Goal: Task Accomplishment & Management: Complete application form

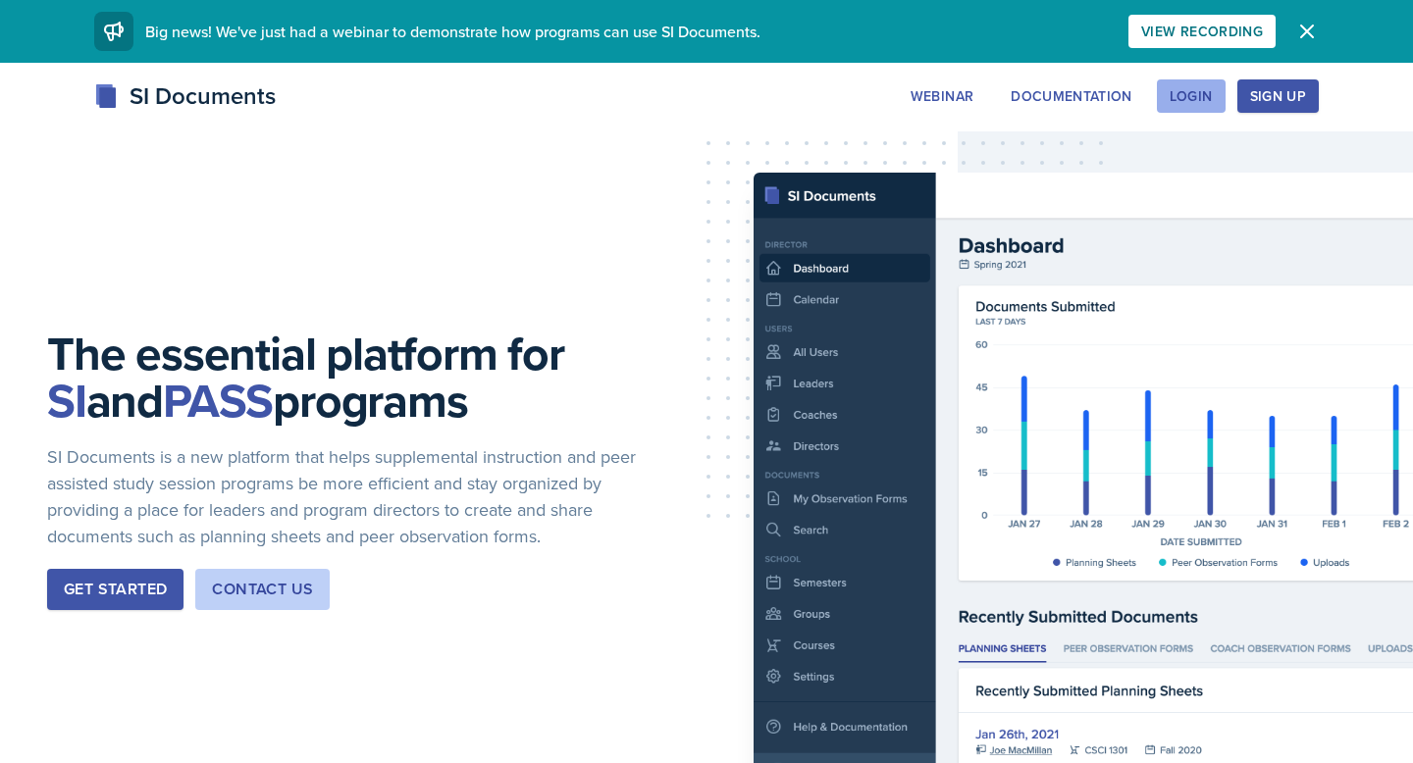
click at [1178, 95] on div "Login" at bounding box center [1190, 96] width 43 height 16
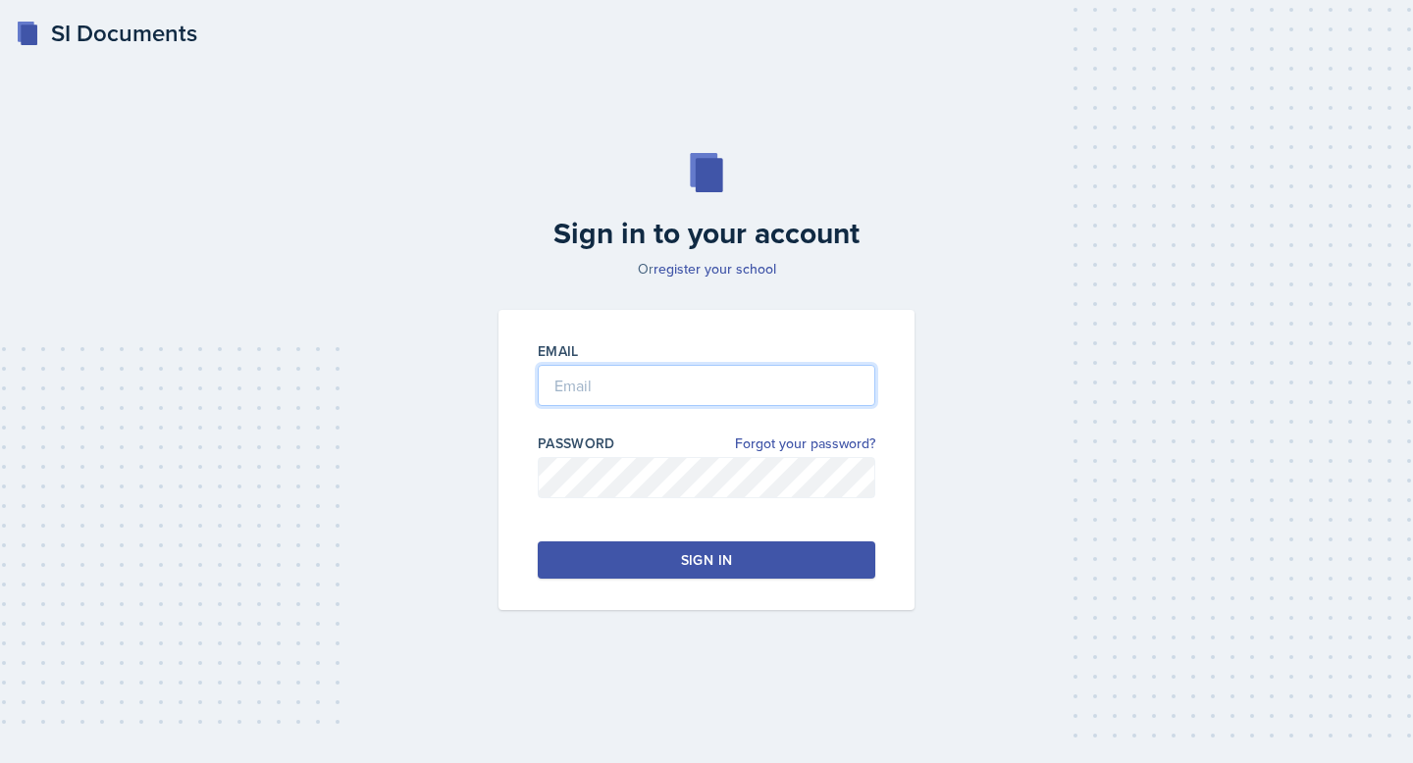
type input "[EMAIL_ADDRESS][DOMAIN_NAME]"
click at [637, 554] on button "Sign in" at bounding box center [707, 560] width 338 height 37
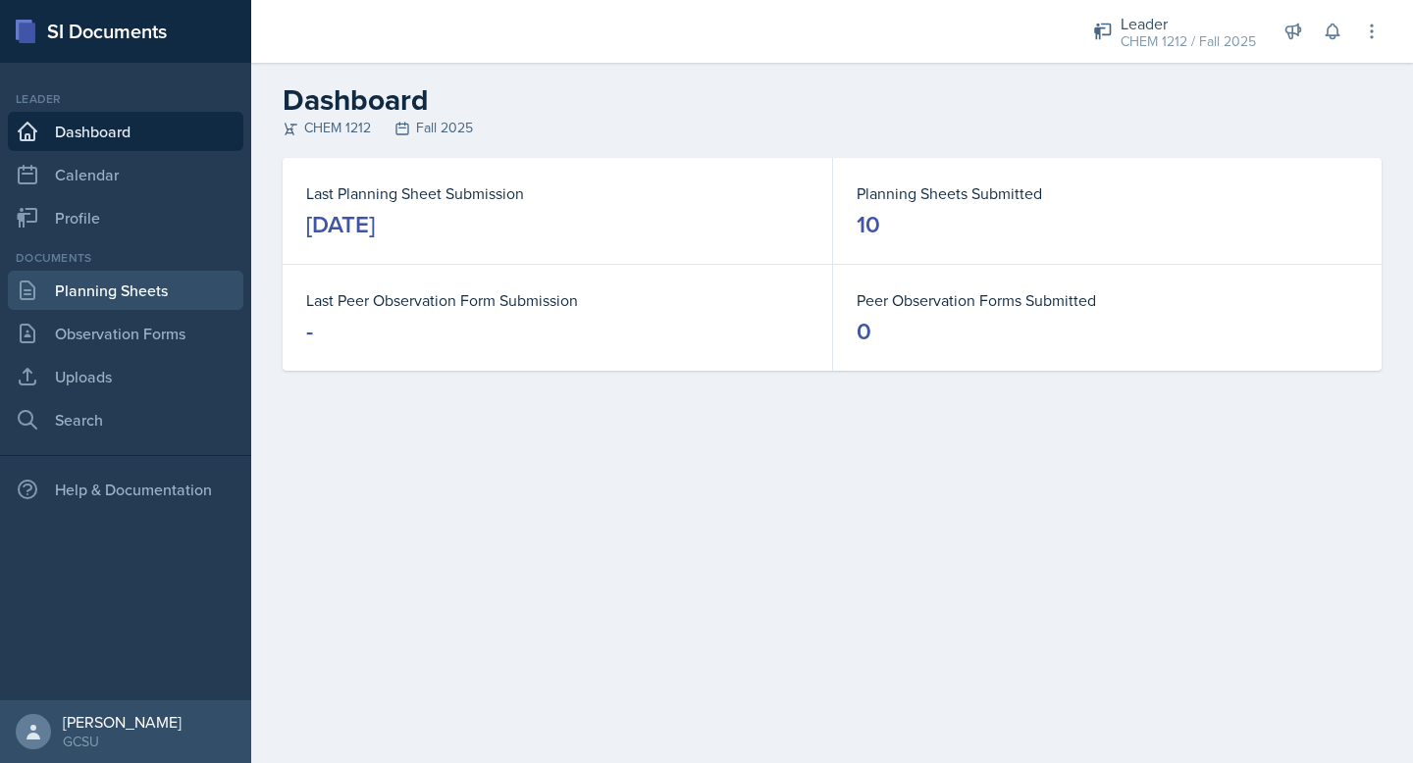
click at [139, 294] on link "Planning Sheets" at bounding box center [125, 290] width 235 height 39
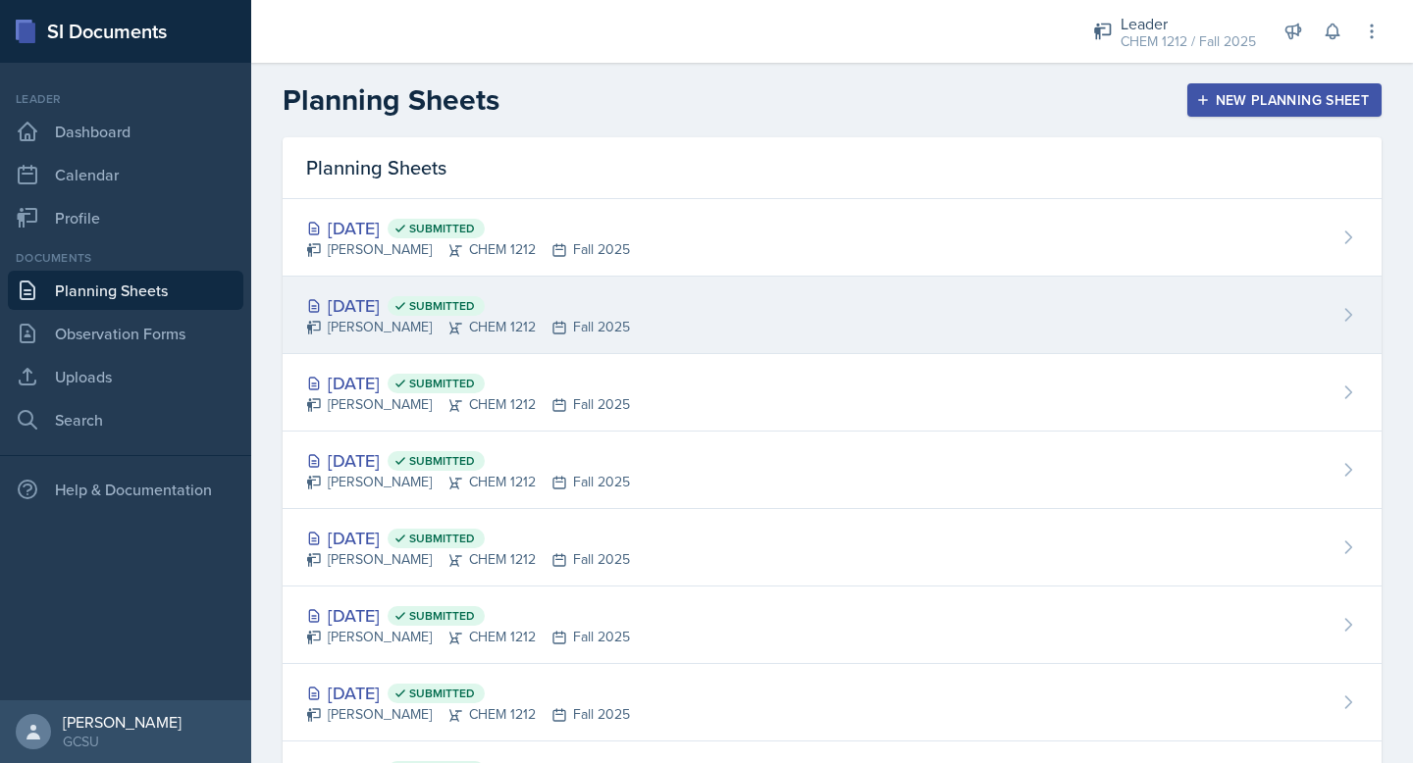
click at [654, 329] on div "[DATE] Submitted [PERSON_NAME] CHEM 1212 Fall 2025" at bounding box center [832, 316] width 1099 height 78
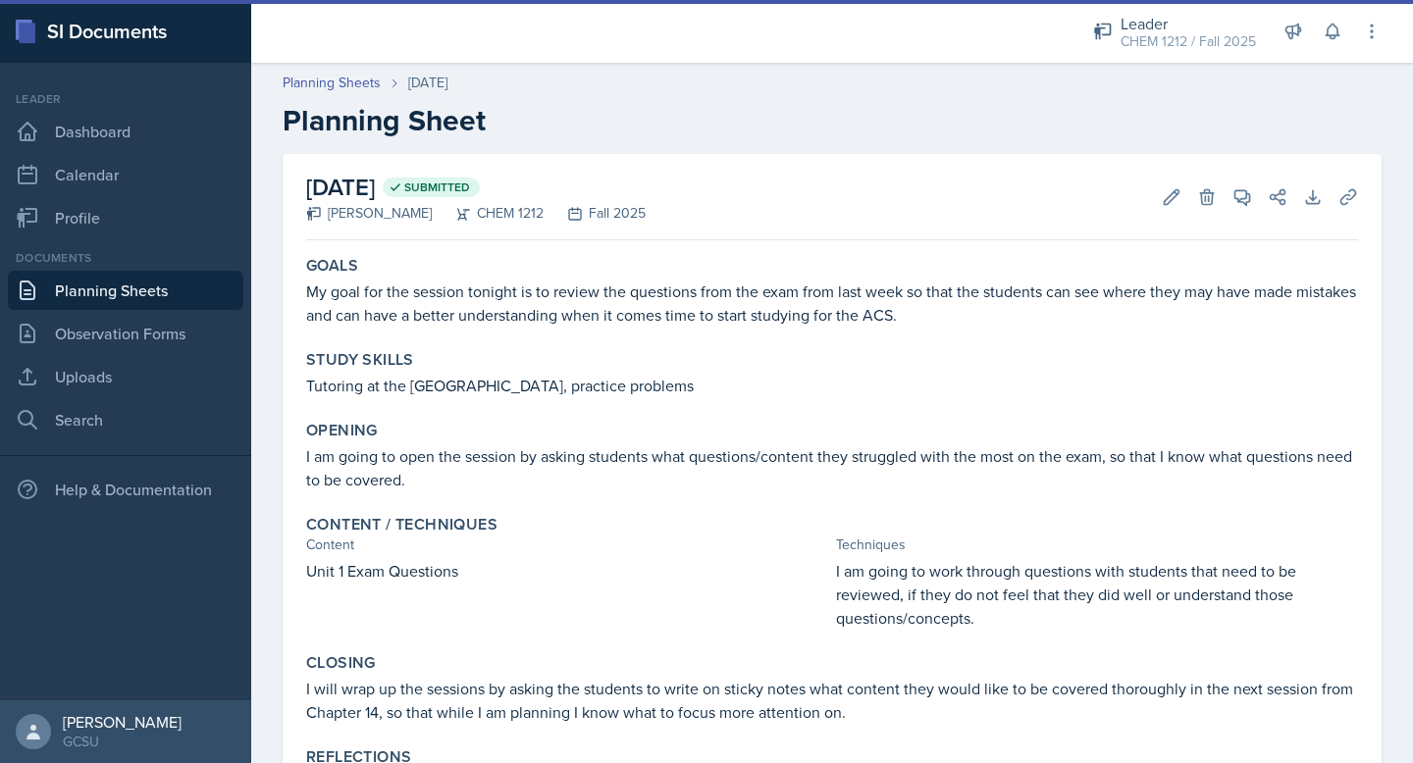
scroll to position [86, 0]
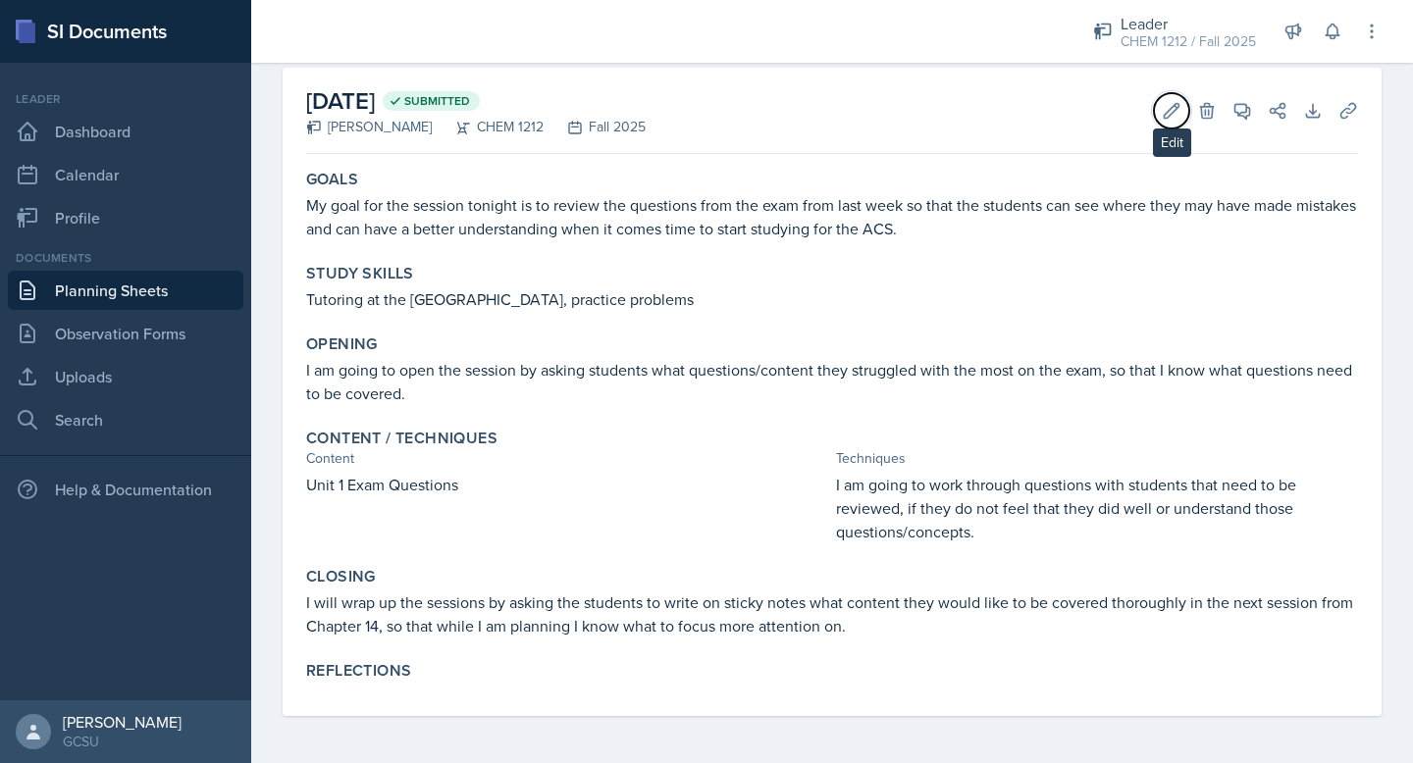
click at [1171, 101] on icon at bounding box center [1172, 111] width 20 height 20
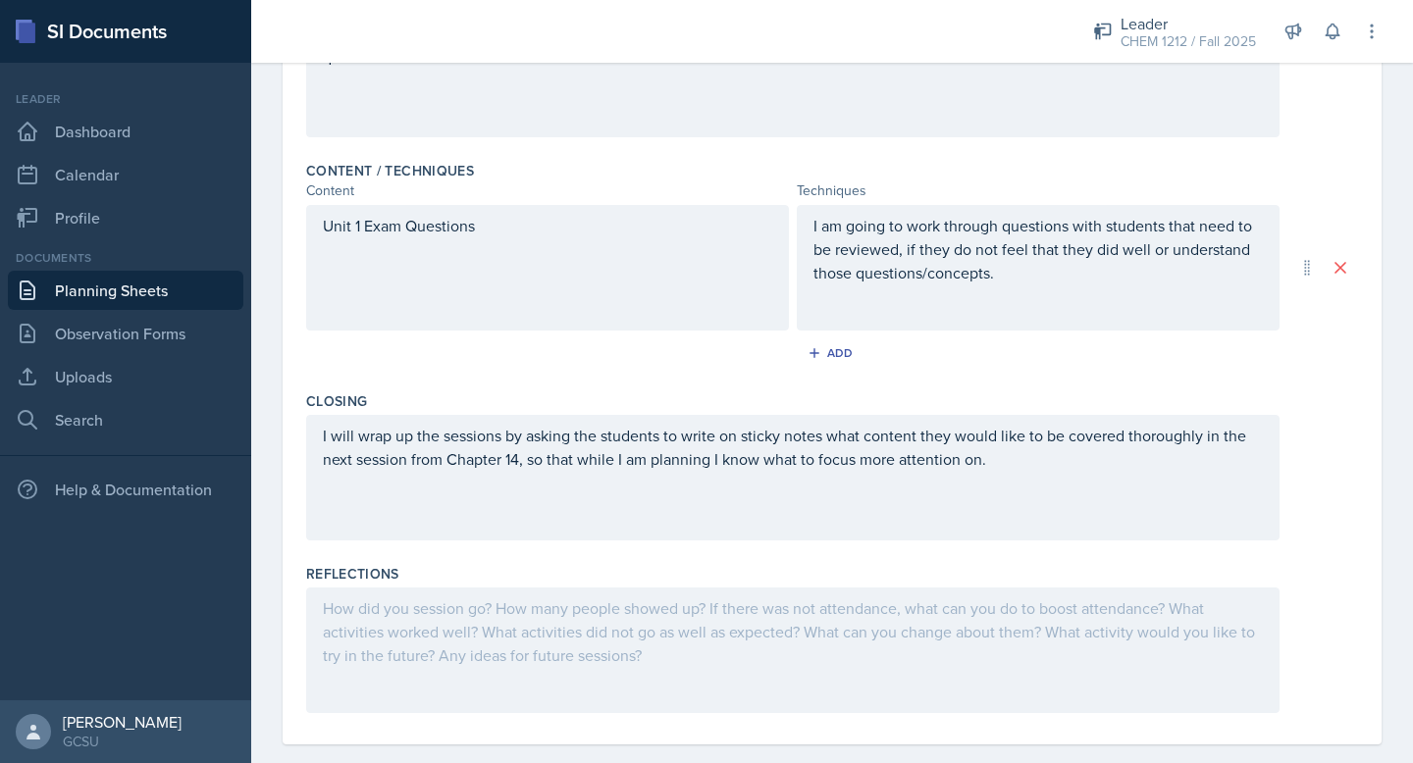
scroll to position [592, 0]
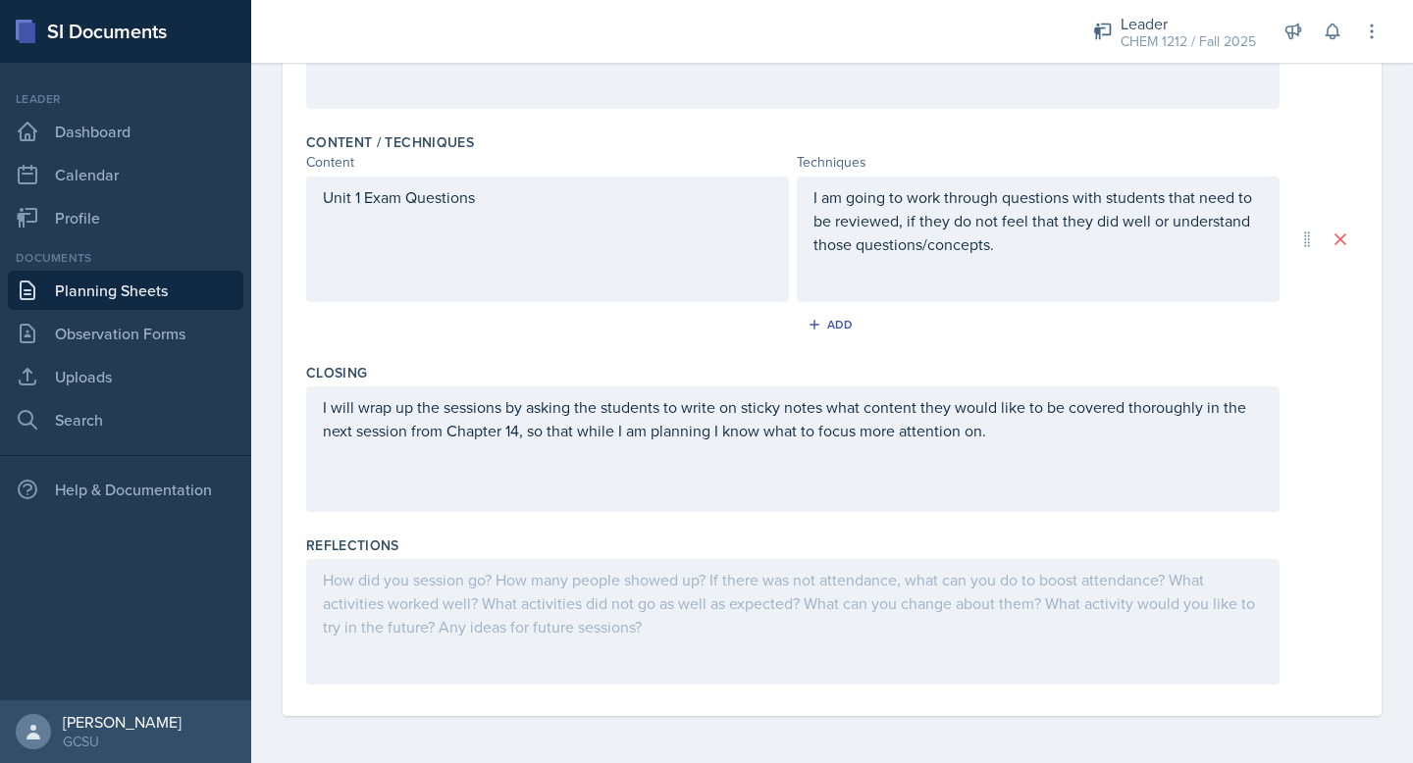
click at [444, 597] on div at bounding box center [792, 622] width 973 height 126
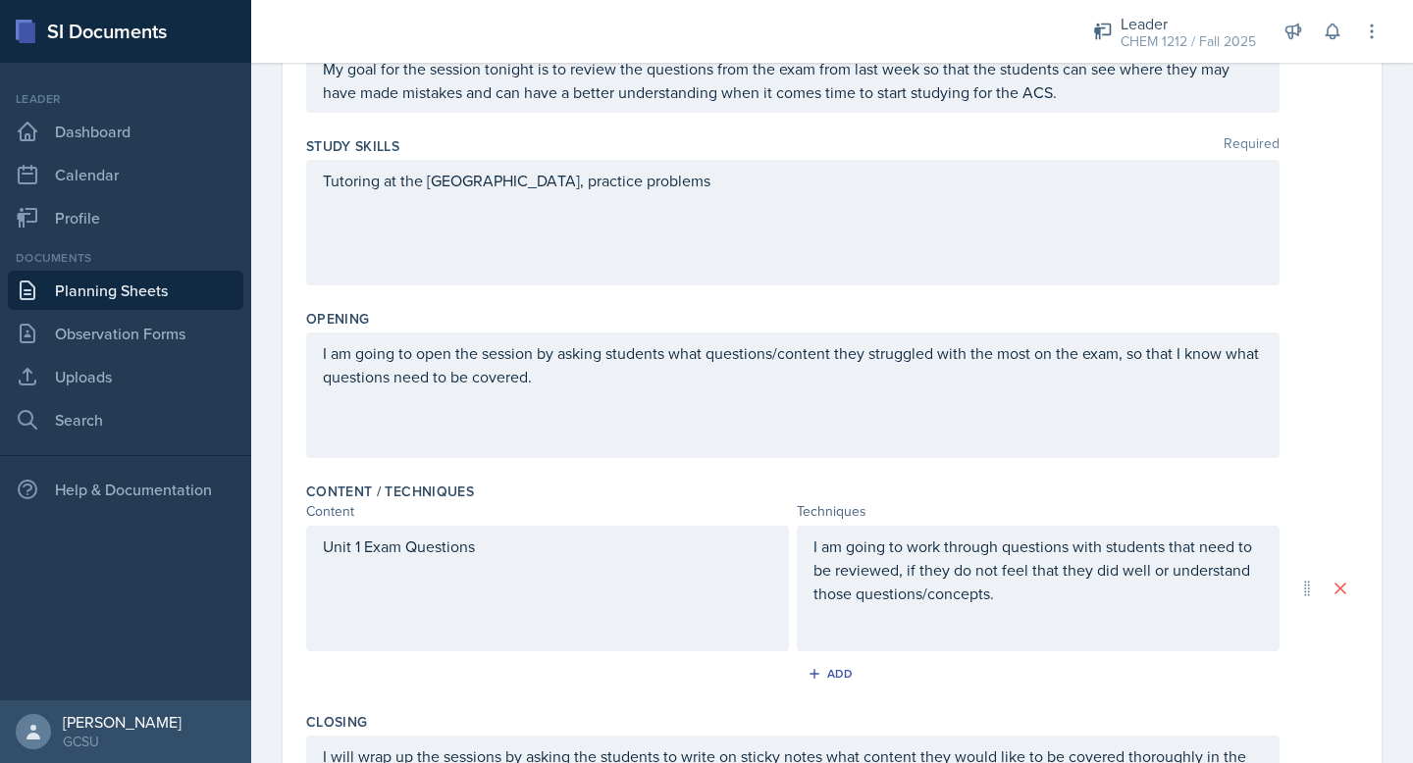
scroll to position [0, 0]
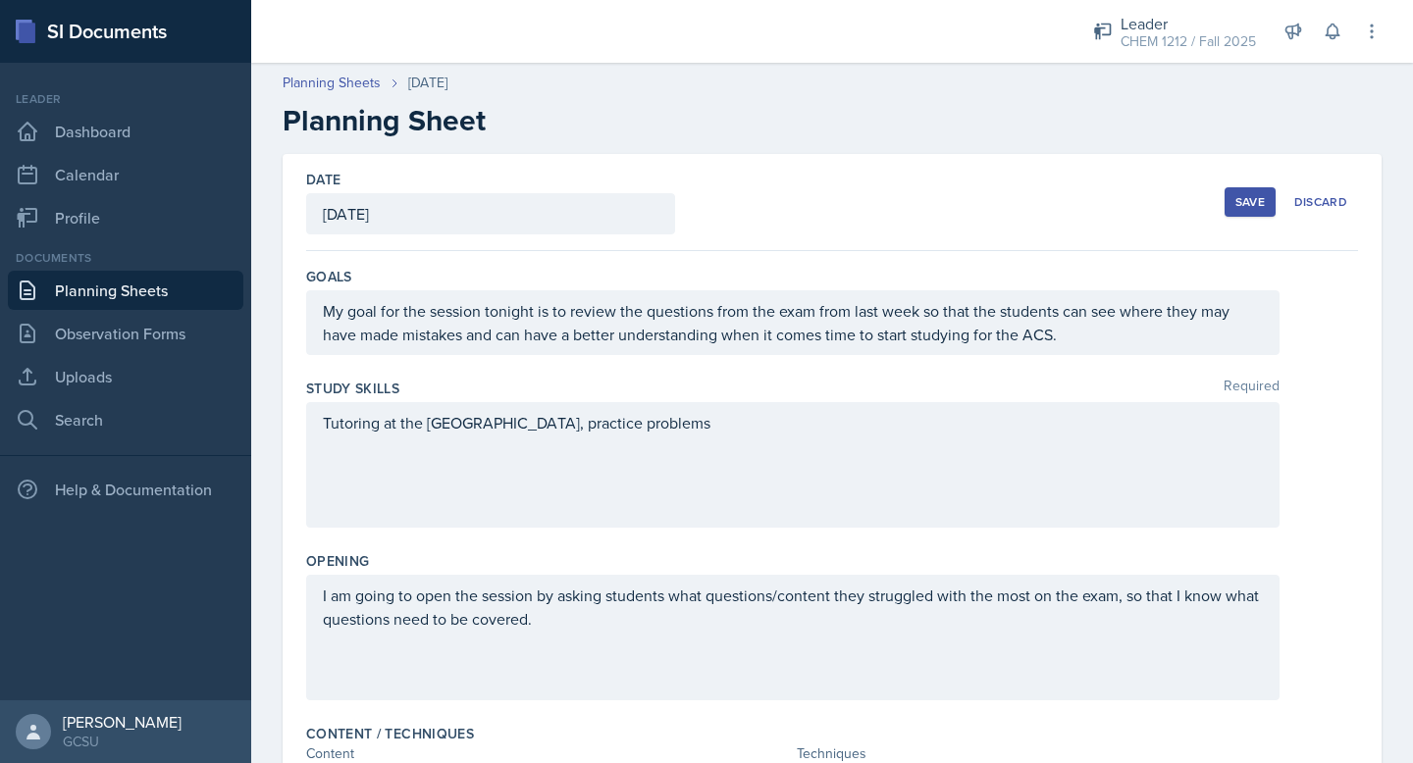
click at [1255, 187] on button "Save" at bounding box center [1249, 201] width 51 height 29
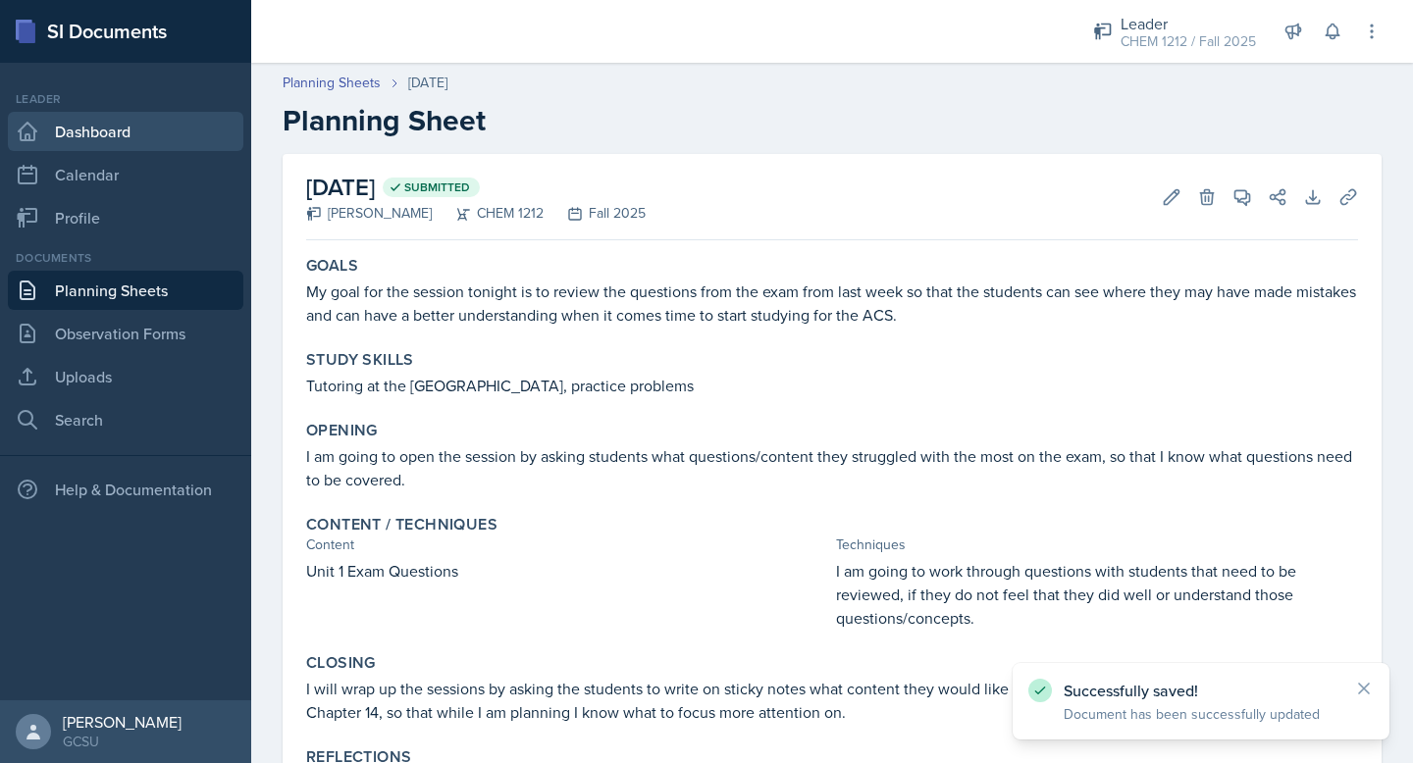
click at [107, 139] on link "Dashboard" at bounding box center [125, 131] width 235 height 39
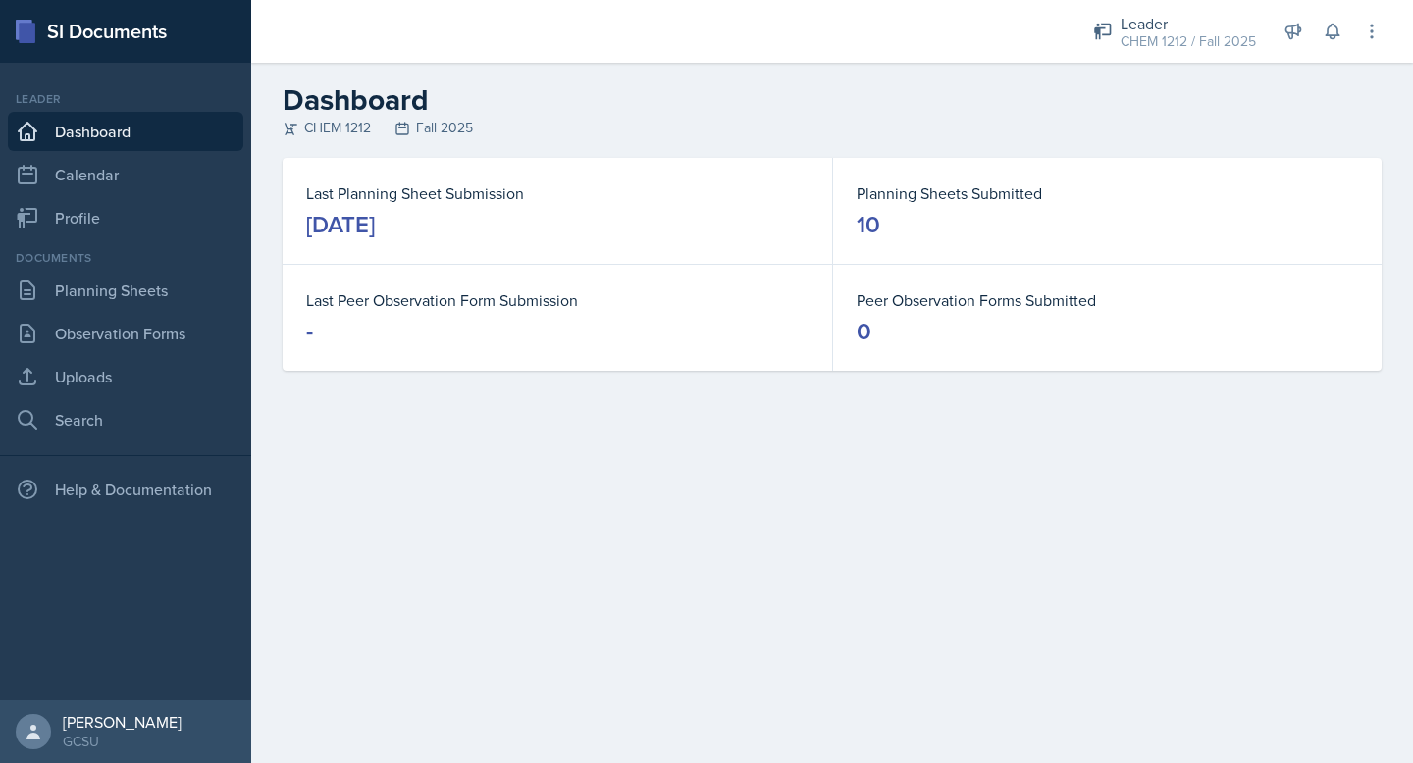
click at [387, 626] on main "Dashboard CHEM 1212 Fall 2025 Last Planning Sheet Submission [DATE] Planning Sh…" at bounding box center [832, 413] width 1162 height 701
click at [74, 79] on nav "Leader Dashboard Calendar Profile Documents Planning Sheets Observation Forms U…" at bounding box center [125, 382] width 251 height 638
click at [90, 284] on link "Planning Sheets" at bounding box center [125, 290] width 235 height 39
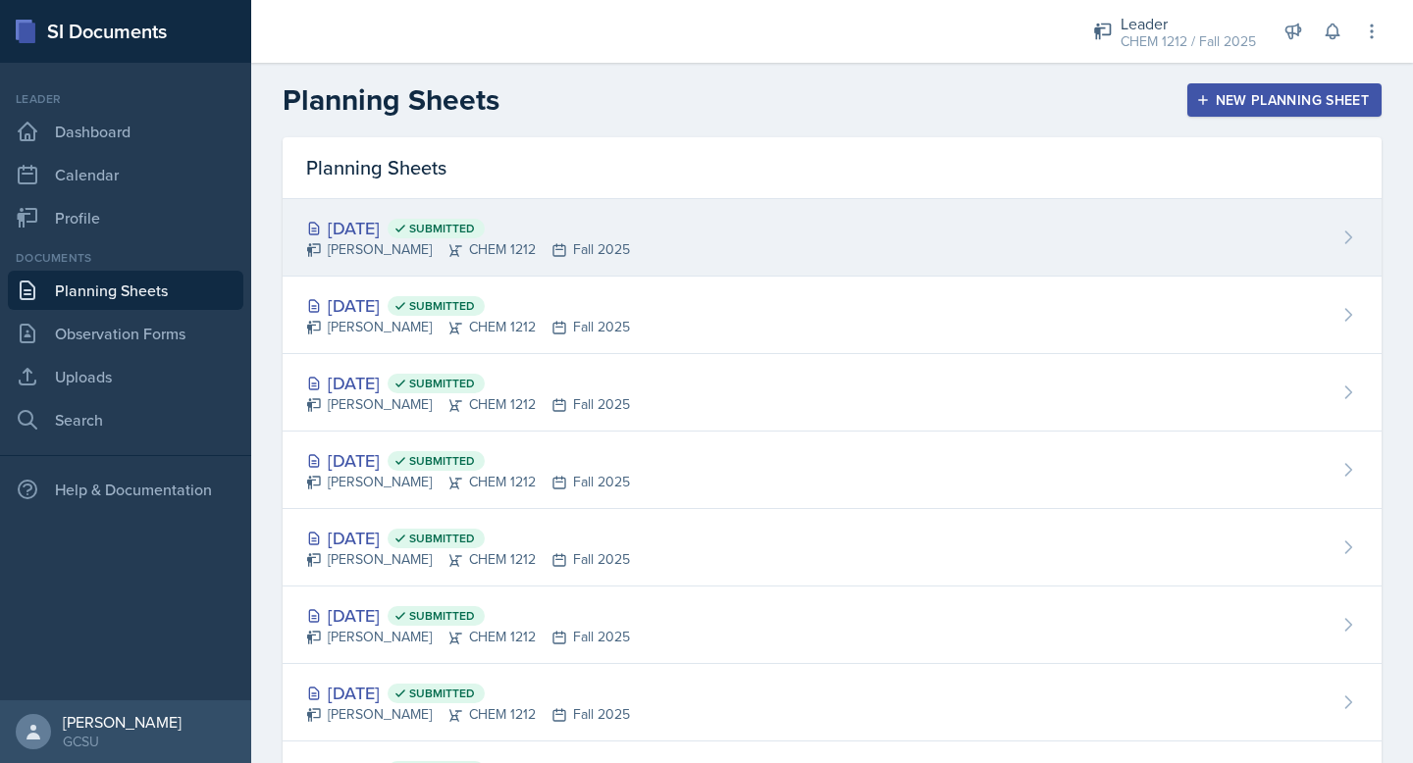
click at [689, 226] on div "[DATE] Submitted [PERSON_NAME] CHEM 1212 Fall 2025" at bounding box center [832, 238] width 1099 height 78
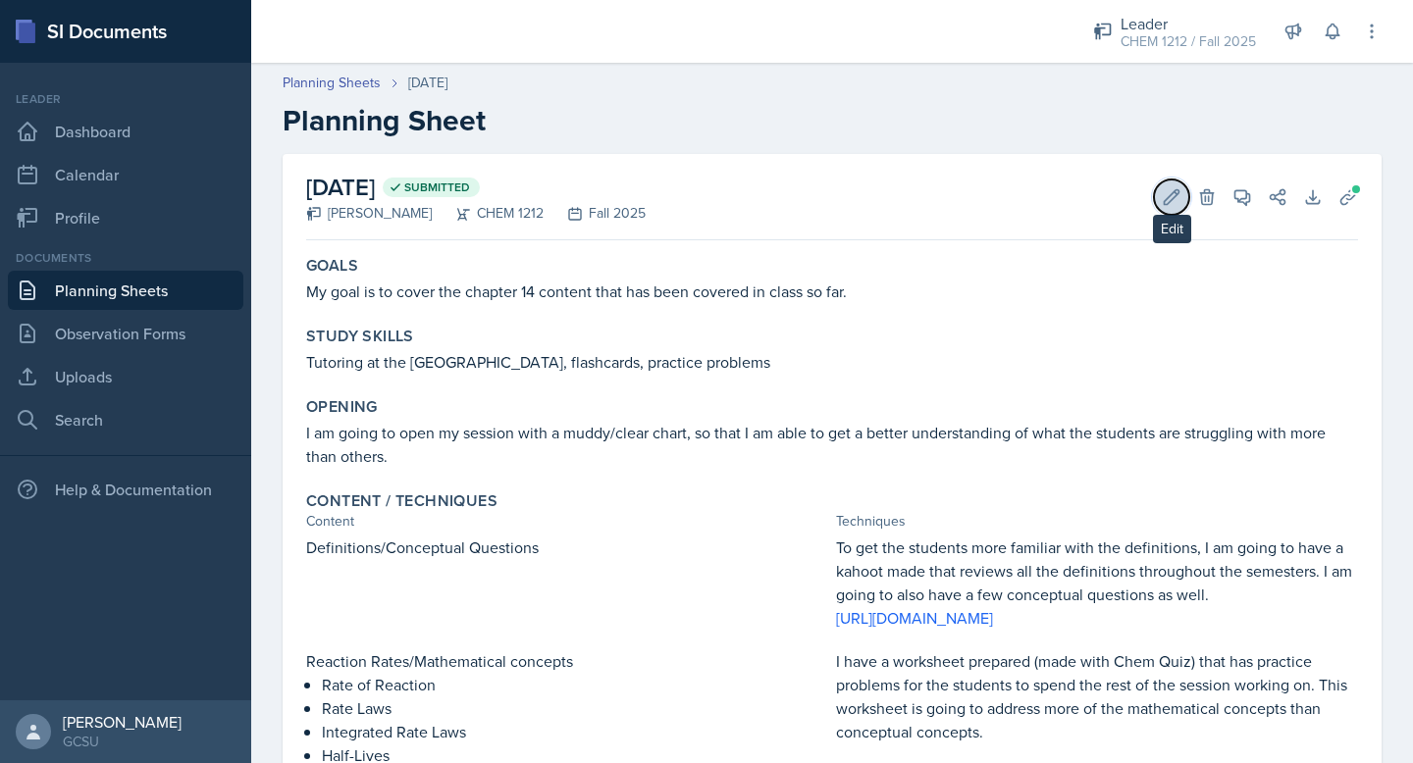
click at [1169, 197] on icon at bounding box center [1172, 196] width 15 height 15
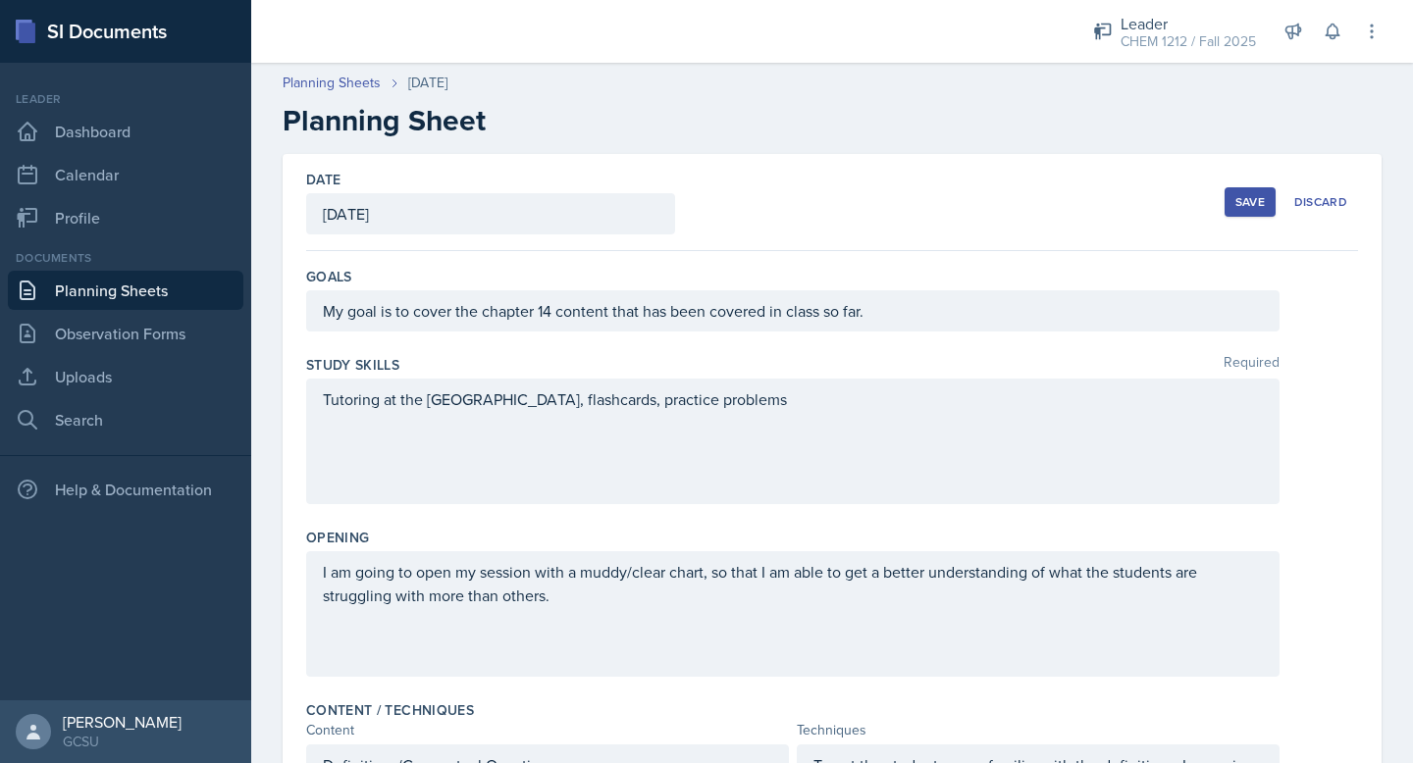
scroll to position [745, 0]
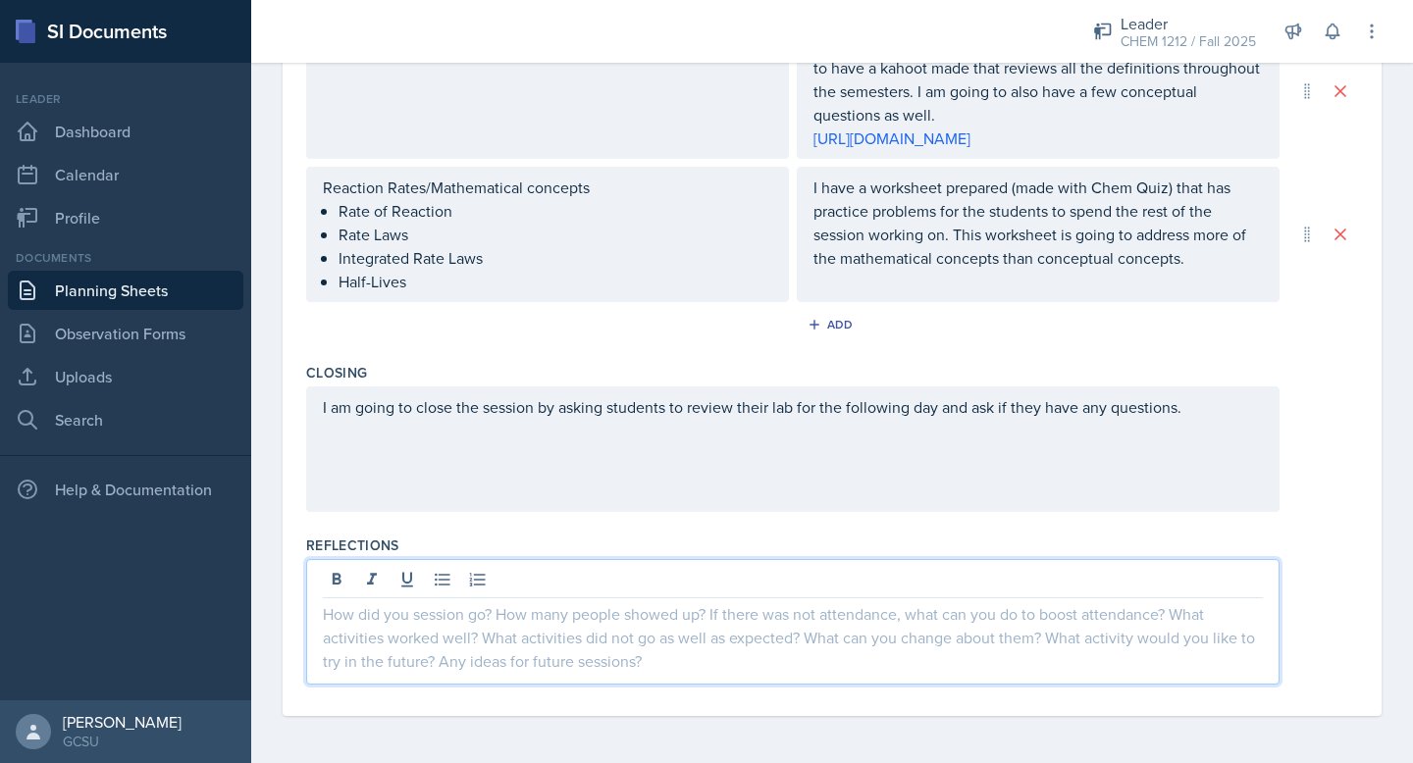
click at [503, 575] on div at bounding box center [792, 622] width 973 height 126
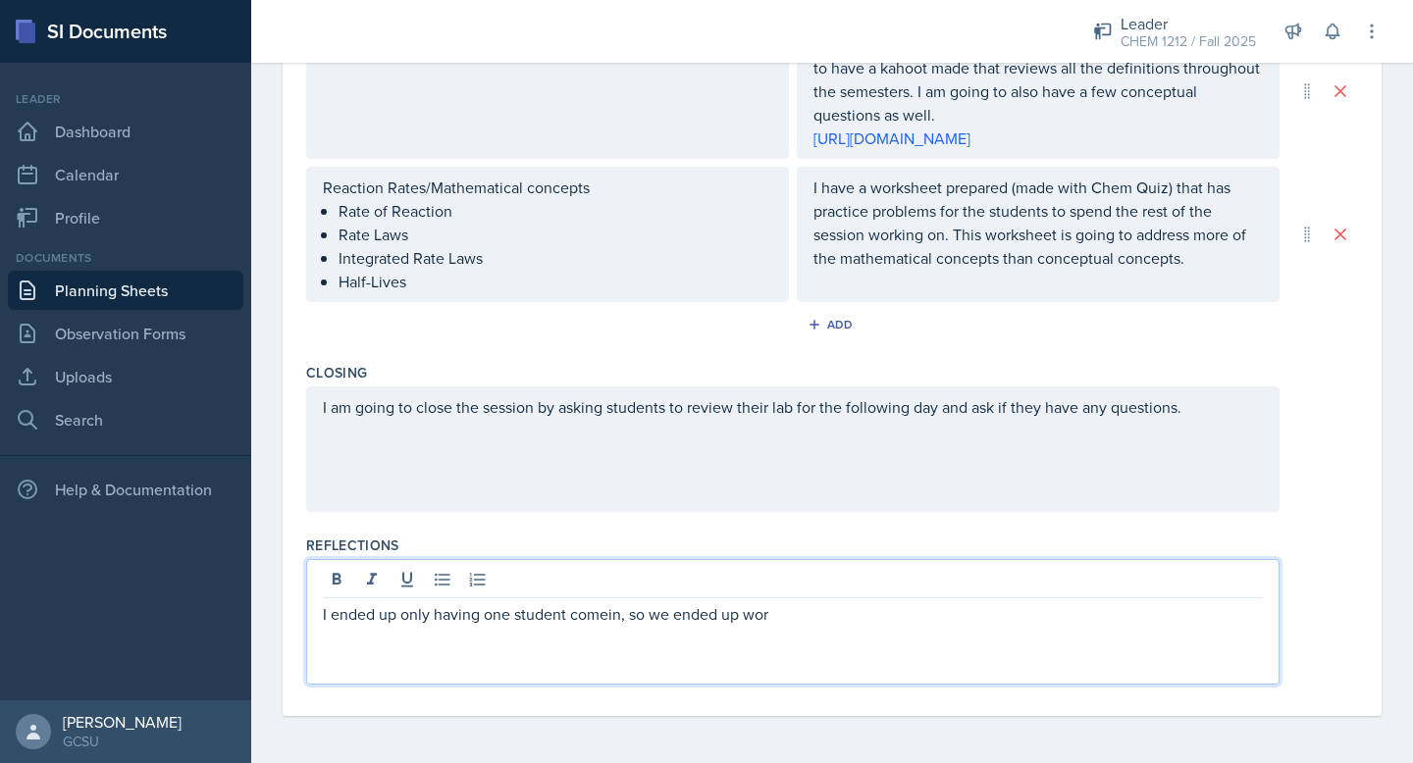
click at [608, 615] on p "I ended up only having one student comein, so we ended up wor" at bounding box center [793, 614] width 940 height 24
click at [775, 616] on p "I ended up only having one student come in, so we ended up wor" at bounding box center [793, 614] width 940 height 24
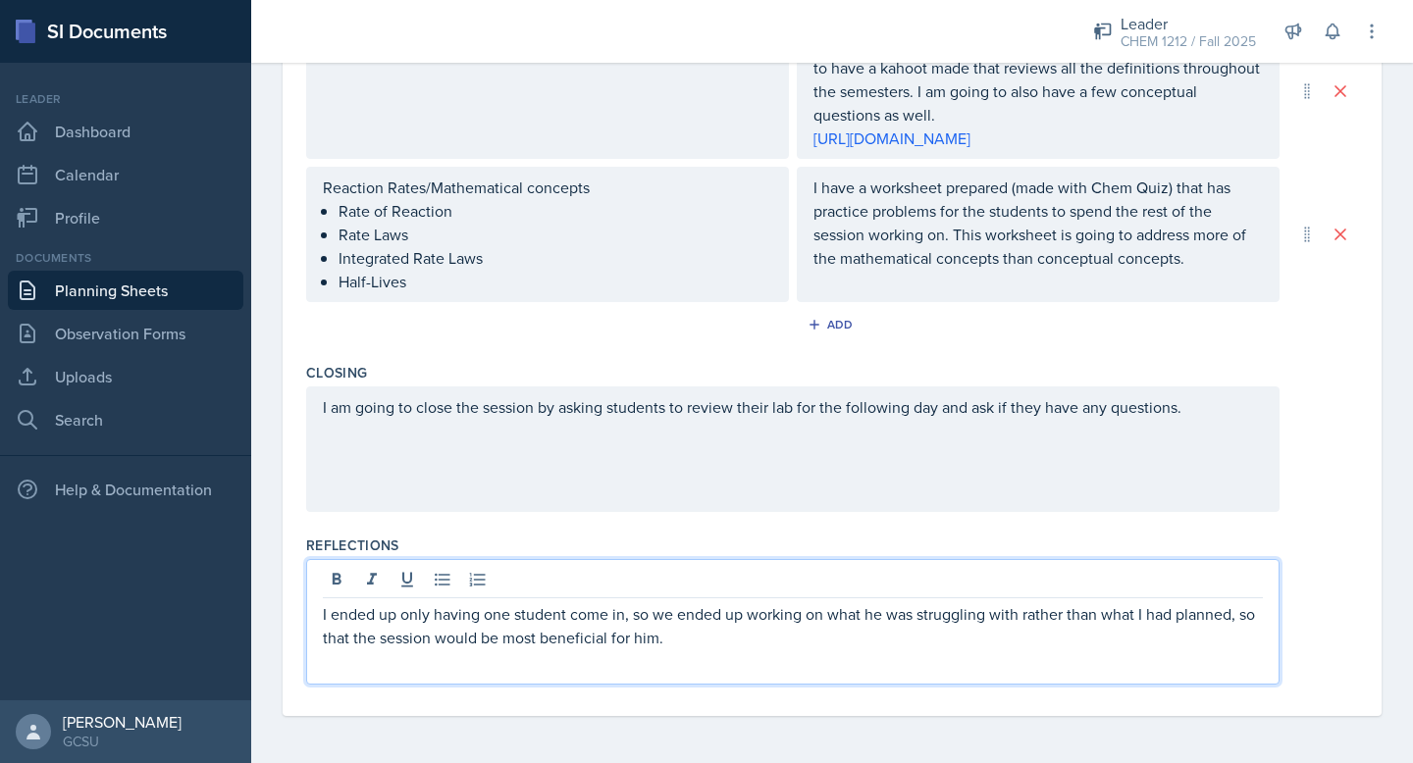
scroll to position [0, 0]
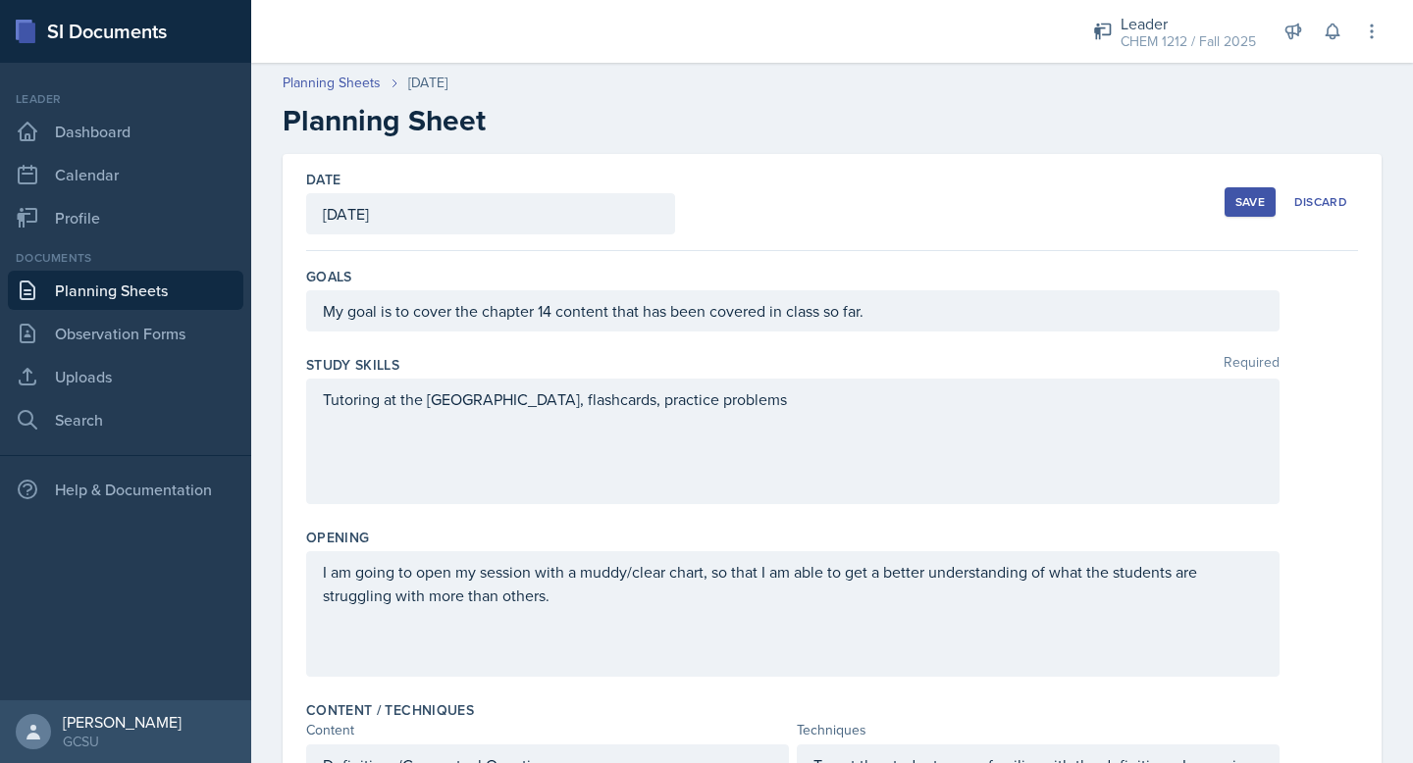
click at [1244, 203] on div "Save" at bounding box center [1249, 202] width 29 height 16
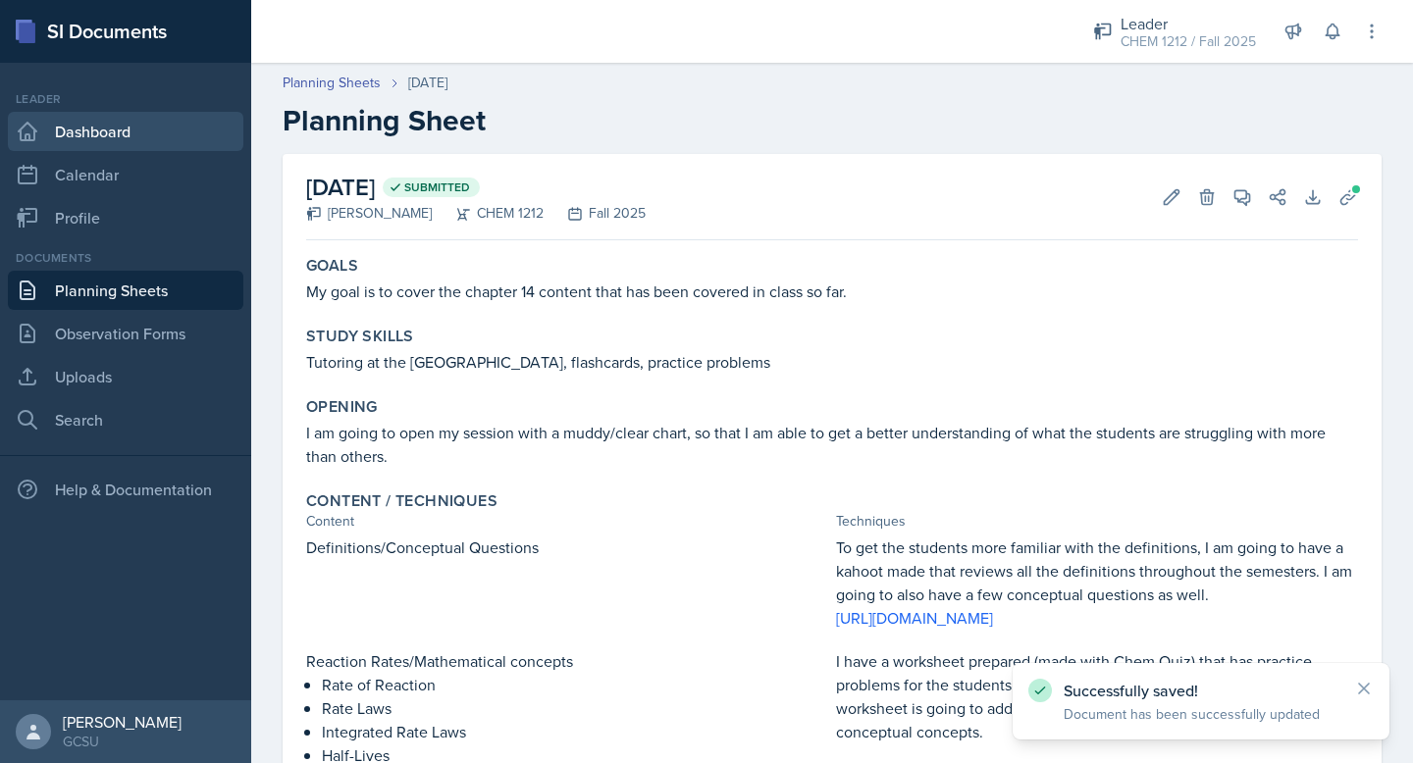
click at [90, 126] on link "Dashboard" at bounding box center [125, 131] width 235 height 39
